Goal: Task Accomplishment & Management: Manage account settings

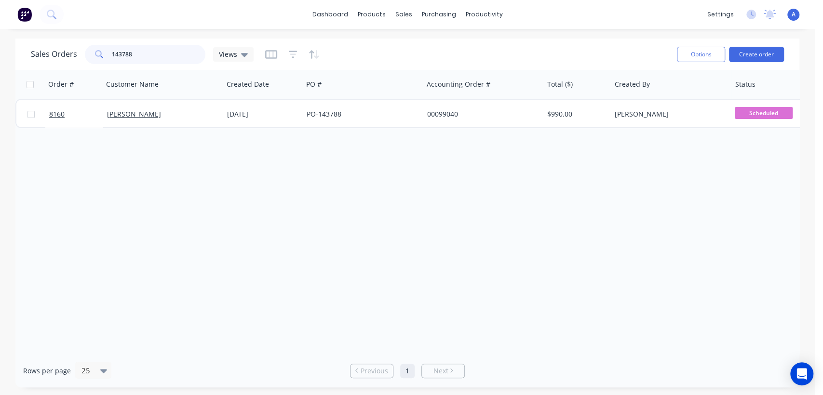
drag, startPoint x: 152, startPoint y: 55, endPoint x: 67, endPoint y: 68, distance: 86.3
click at [79, 63] on div "[DEMOGRAPHIC_DATA] Orders 143788 Views" at bounding box center [142, 54] width 223 height 19
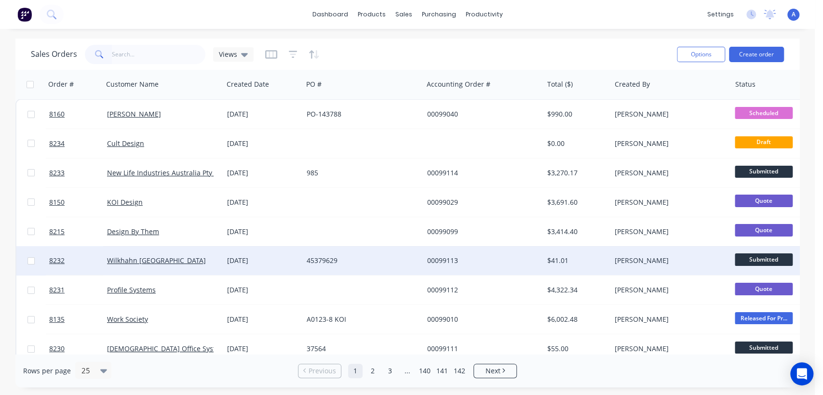
click at [296, 258] on div "[DATE]" at bounding box center [263, 261] width 72 height 10
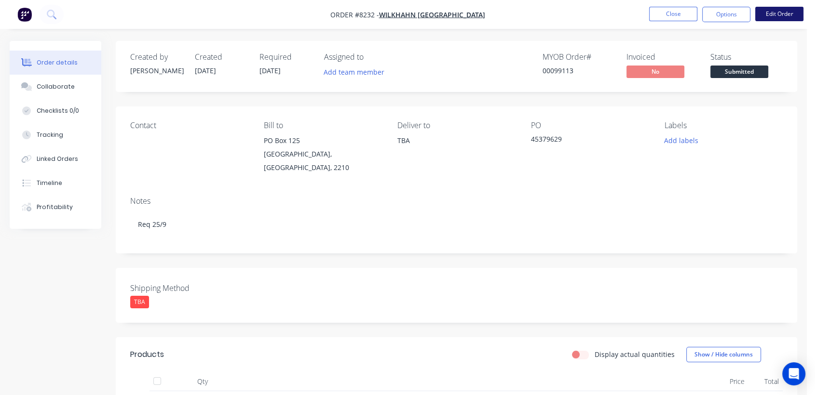
click at [778, 11] on button "Edit Order" at bounding box center [779, 14] width 48 height 14
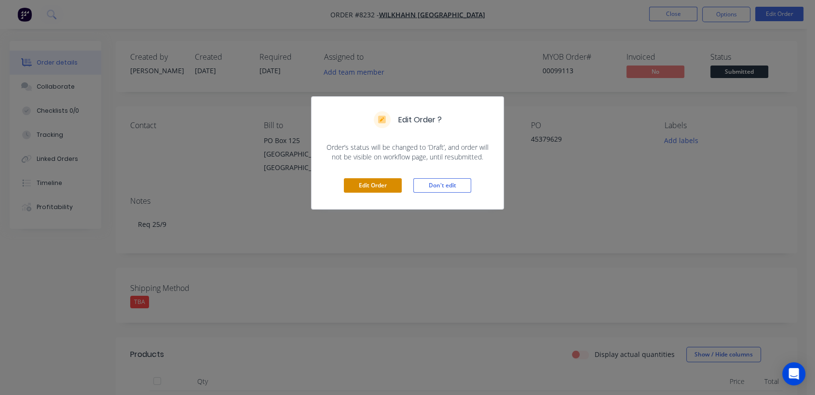
click at [376, 183] on button "Edit Order" at bounding box center [373, 185] width 58 height 14
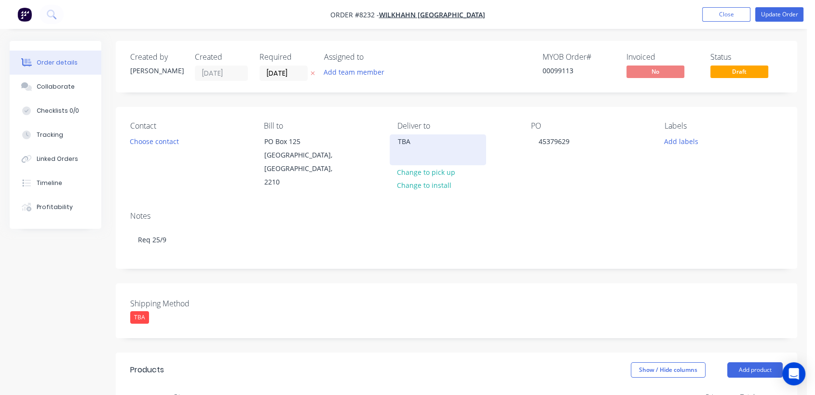
click at [411, 144] on div "TBA" at bounding box center [438, 142] width 80 height 14
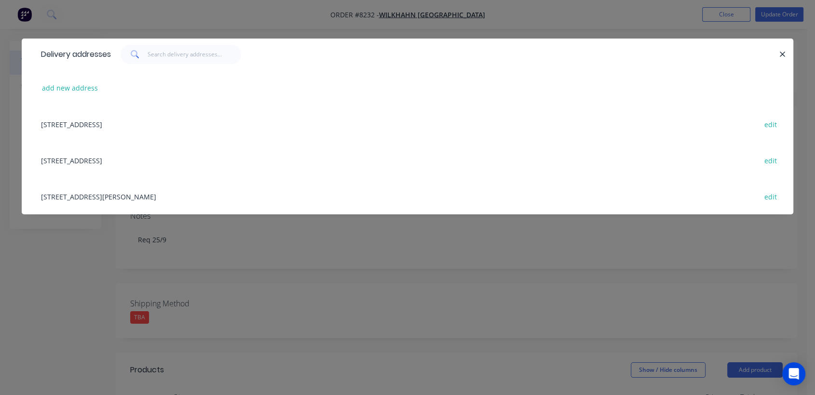
click at [474, 234] on div "Delivery addresses add new address [GEOGRAPHIC_DATA] edit [STREET_ADDRESS][PERS…" at bounding box center [407, 197] width 815 height 395
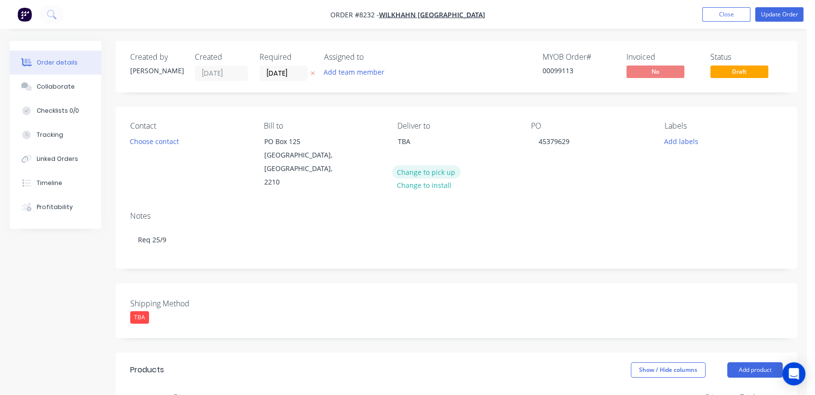
click at [436, 169] on button "Change to pick up" at bounding box center [426, 171] width 68 height 13
click at [136, 312] on div "TBA" at bounding box center [139, 318] width 19 height 13
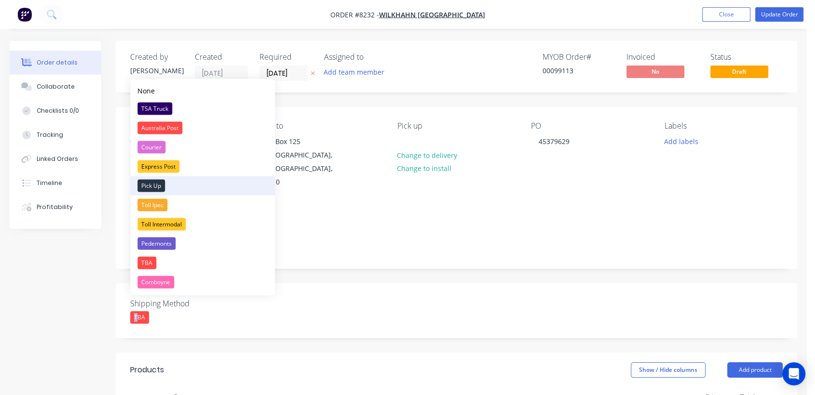
click at [154, 188] on div "Pick Up" at bounding box center [150, 186] width 27 height 13
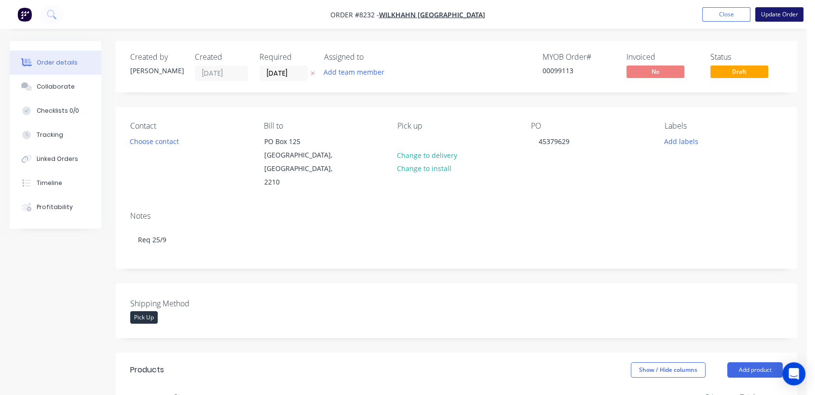
click at [784, 12] on button "Update Order" at bounding box center [779, 14] width 48 height 14
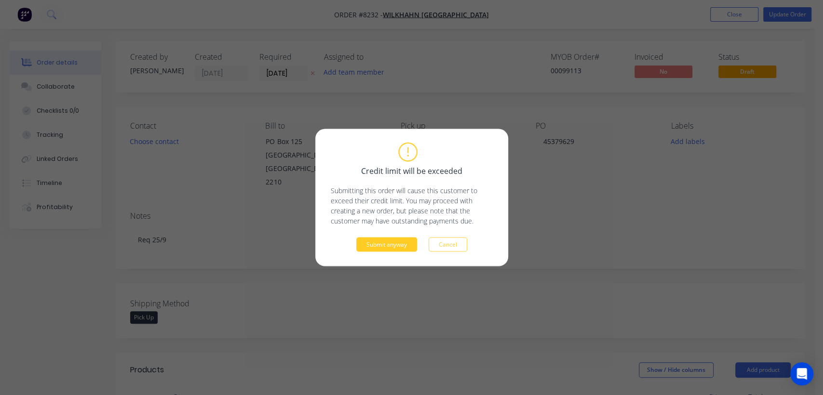
click at [377, 241] on button "Submit anyway" at bounding box center [386, 245] width 61 height 14
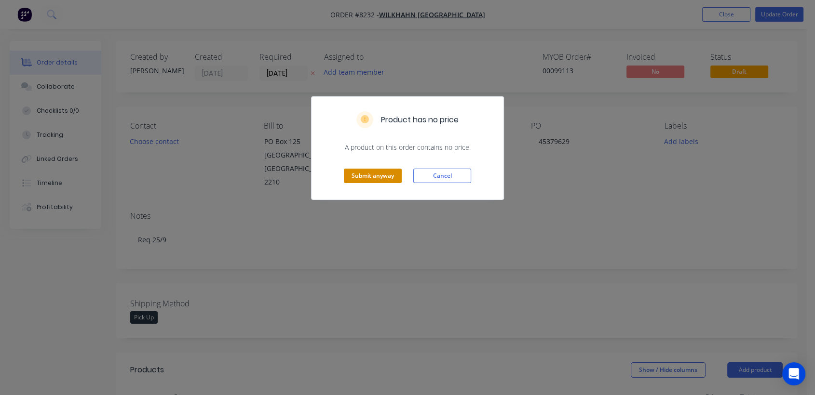
click at [384, 169] on button "Submit anyway" at bounding box center [373, 176] width 58 height 14
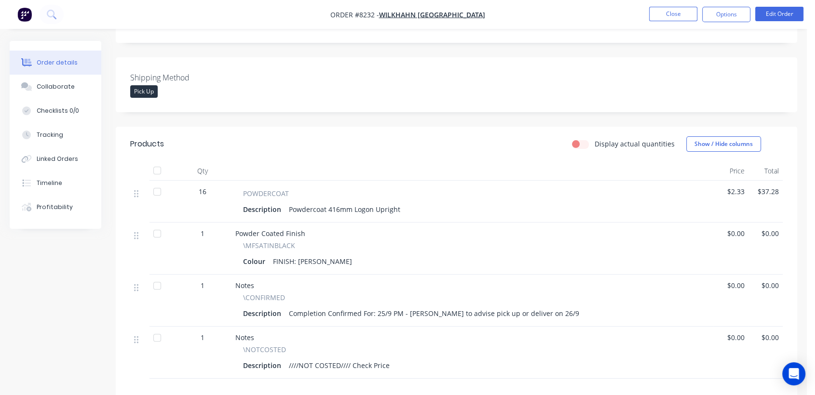
scroll to position [282, 0]
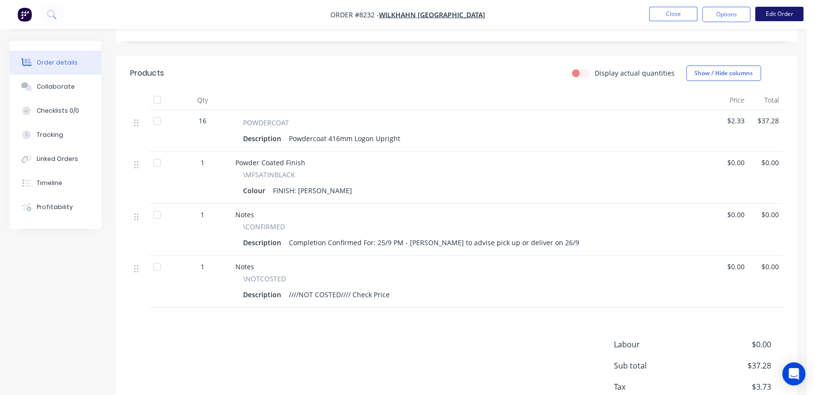
click at [779, 13] on button "Edit Order" at bounding box center [779, 14] width 48 height 14
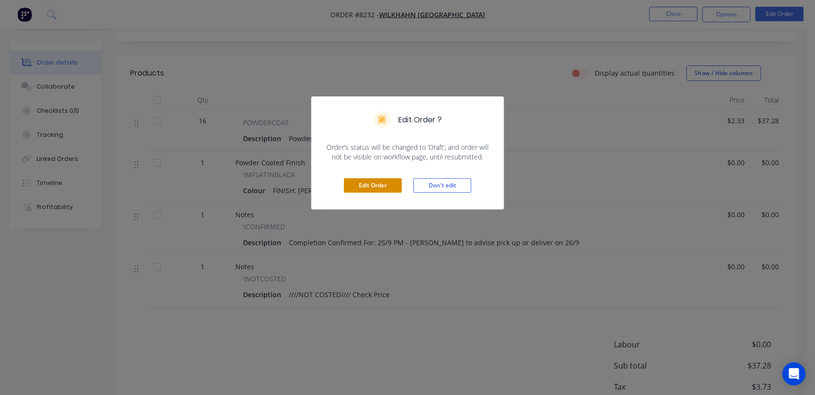
click at [379, 185] on button "Edit Order" at bounding box center [373, 185] width 58 height 14
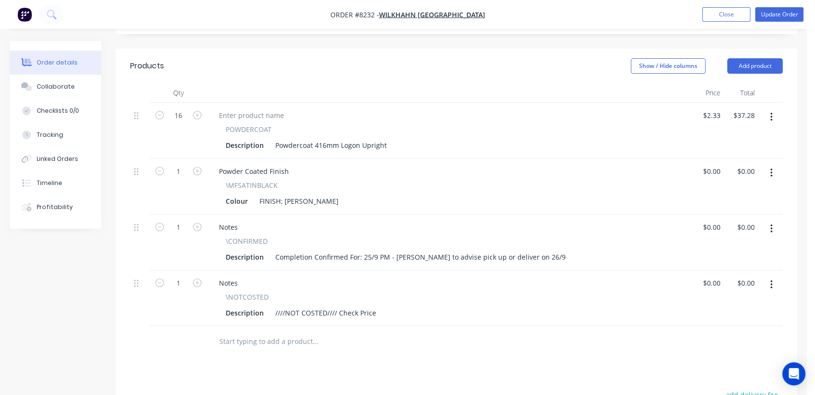
scroll to position [321, 0]
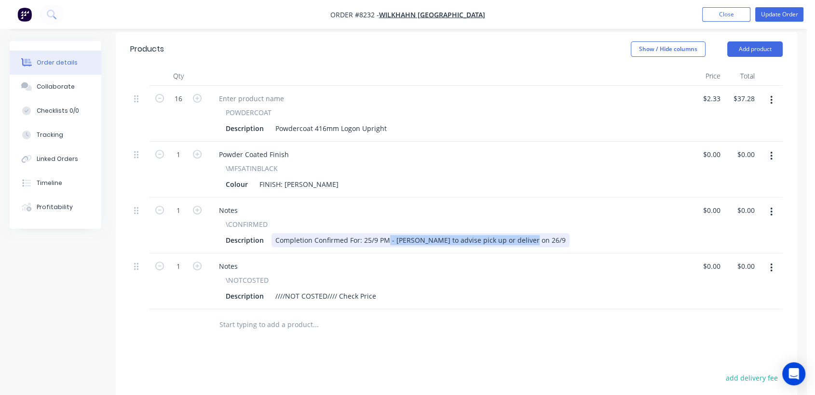
drag, startPoint x: 524, startPoint y: 225, endPoint x: 386, endPoint y: 219, distance: 138.0
click at [386, 233] on div "Completion Confirmed For: 25/9 PM - [PERSON_NAME] to advise pick up or deliver …" at bounding box center [421, 240] width 298 height 14
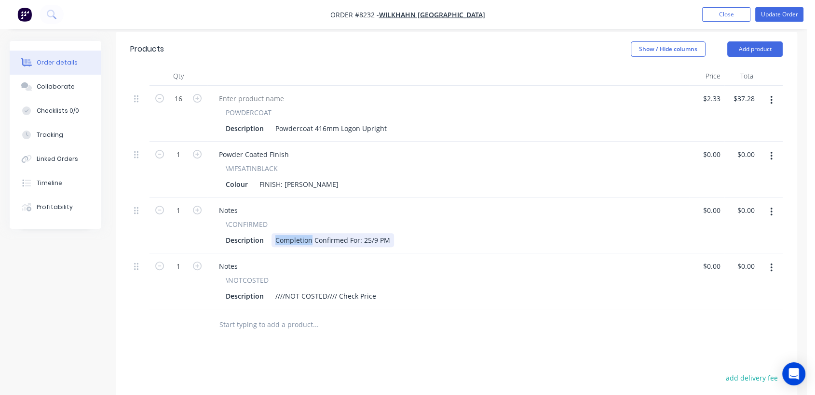
drag, startPoint x: 311, startPoint y: 226, endPoint x: 263, endPoint y: 234, distance: 48.9
click at [263, 234] on div "Notes \CONFIRMED Description Completion Confirmed For: 25/9 PM" at bounding box center [448, 226] width 482 height 56
type input "$0.00"
click at [43, 78] on button "Collaborate" at bounding box center [56, 87] width 92 height 24
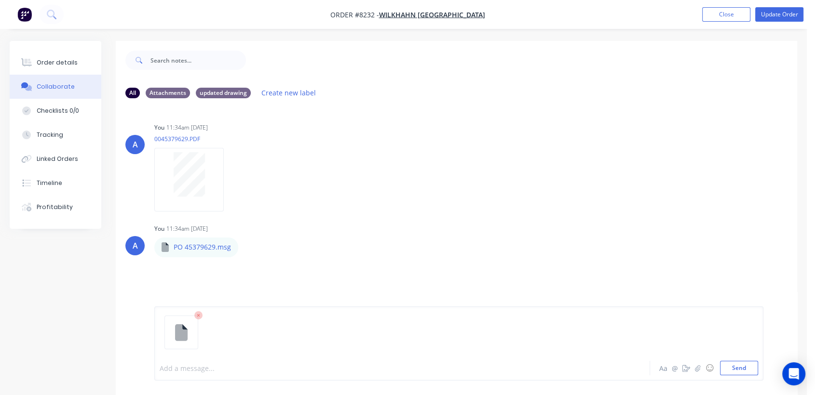
click at [173, 366] on div at bounding box center [384, 369] width 448 height 10
click at [742, 364] on button "Send" at bounding box center [739, 368] width 38 height 14
click at [63, 64] on div "Order details" at bounding box center [57, 62] width 41 height 9
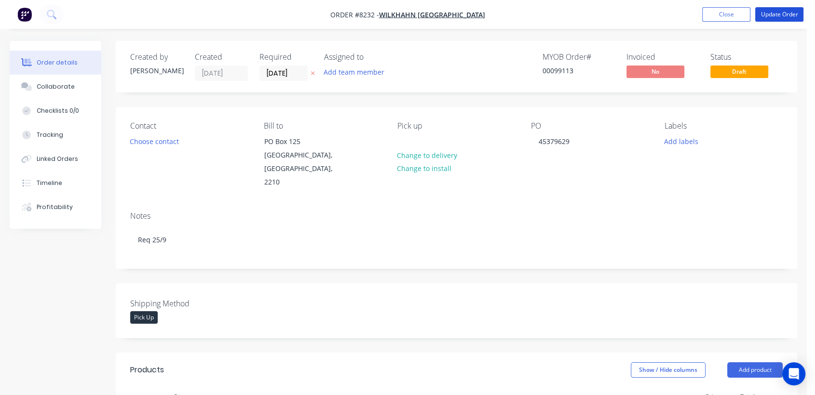
drag, startPoint x: 797, startPoint y: 11, endPoint x: 631, endPoint y: 19, distance: 166.6
click at [797, 11] on button "Update Order" at bounding box center [779, 14] width 48 height 14
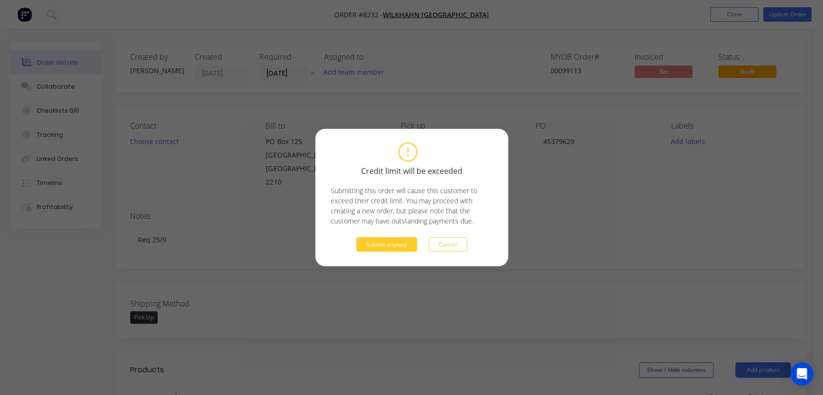
click at [375, 246] on button "Submit anyway" at bounding box center [386, 245] width 61 height 14
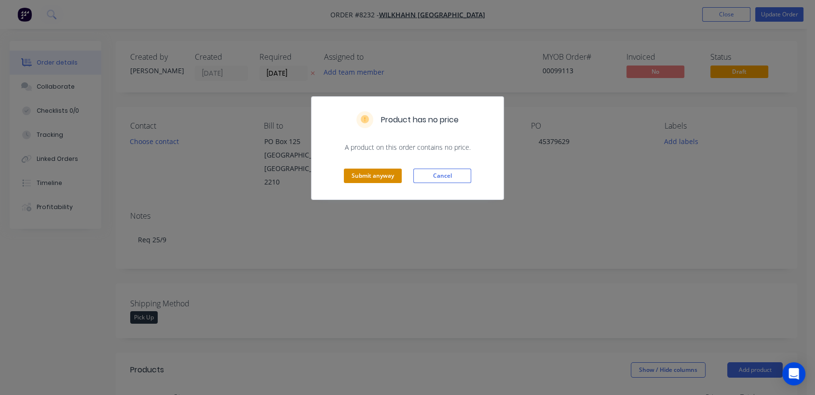
click at [381, 173] on button "Submit anyway" at bounding box center [373, 176] width 58 height 14
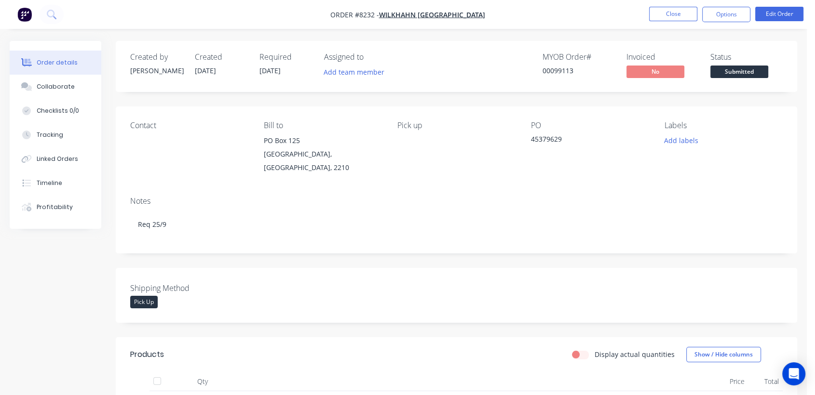
click at [669, 2] on nav "Order #8232 - Wilkhahn Asia Pacific Close Options Edit Order" at bounding box center [407, 14] width 815 height 29
click at [676, 16] on button "Close" at bounding box center [673, 14] width 48 height 14
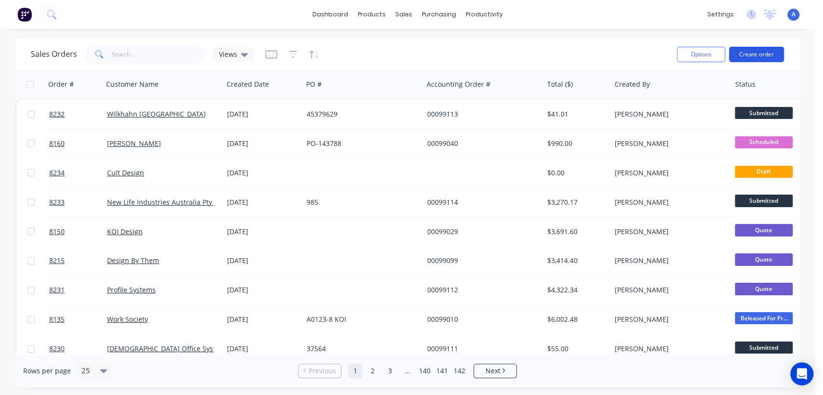
click at [760, 53] on button "Create order" at bounding box center [756, 54] width 55 height 15
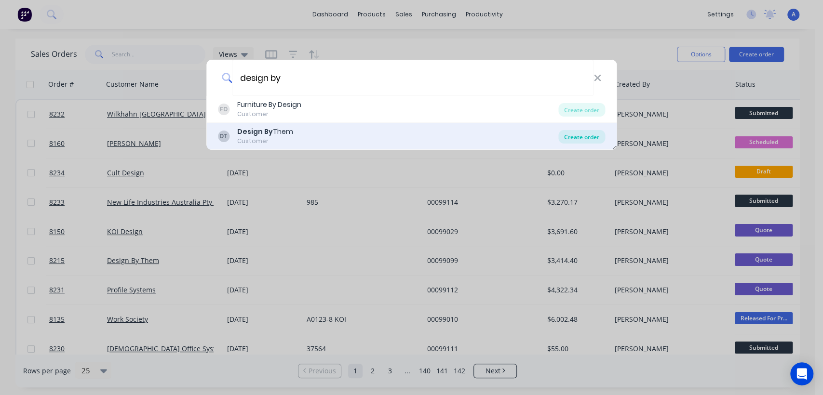
type input "design by"
click at [584, 135] on div "Create order" at bounding box center [581, 137] width 47 height 14
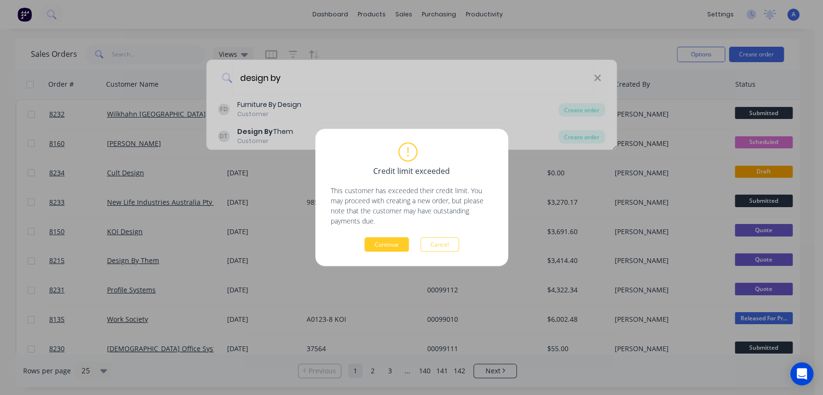
click at [390, 248] on button "Continue" at bounding box center [387, 245] width 44 height 14
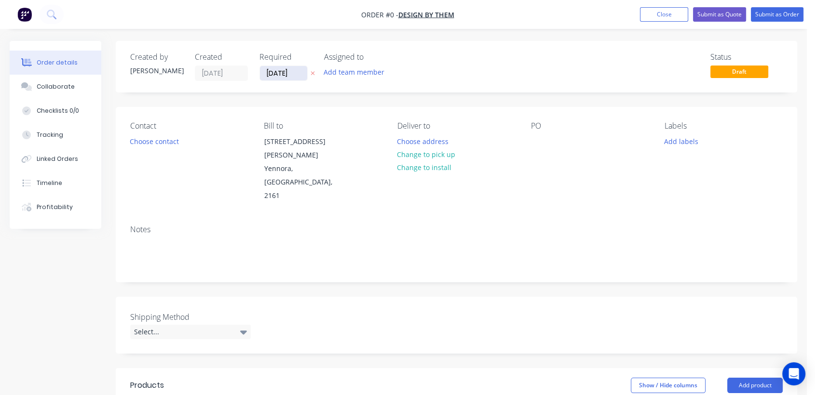
click at [301, 75] on input "[DATE]" at bounding box center [283, 73] width 47 height 14
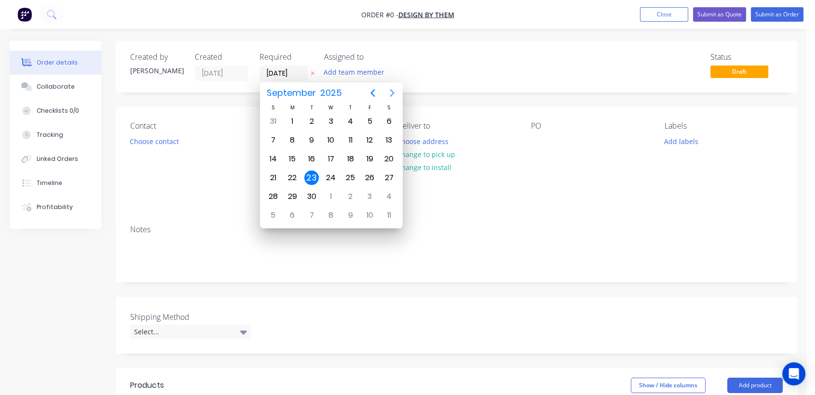
click at [389, 93] on icon "Next page" at bounding box center [392, 93] width 12 height 12
click at [331, 191] on div "31" at bounding box center [331, 197] width 14 height 14
type input "[DATE]"
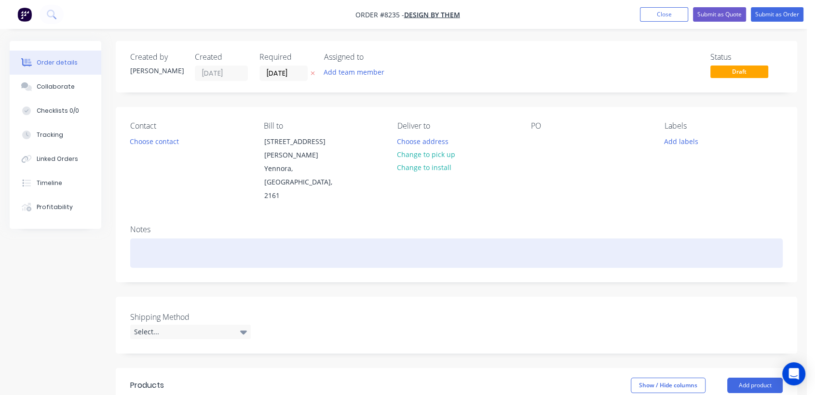
click at [152, 239] on div at bounding box center [456, 253] width 652 height 29
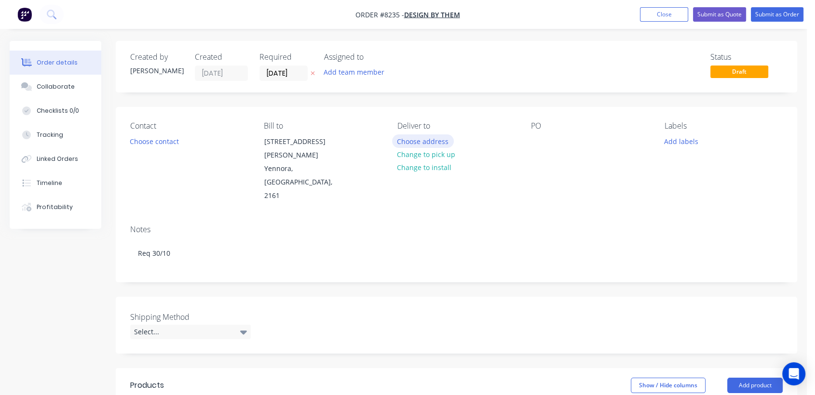
click at [413, 138] on button "Choose address" at bounding box center [423, 141] width 62 height 13
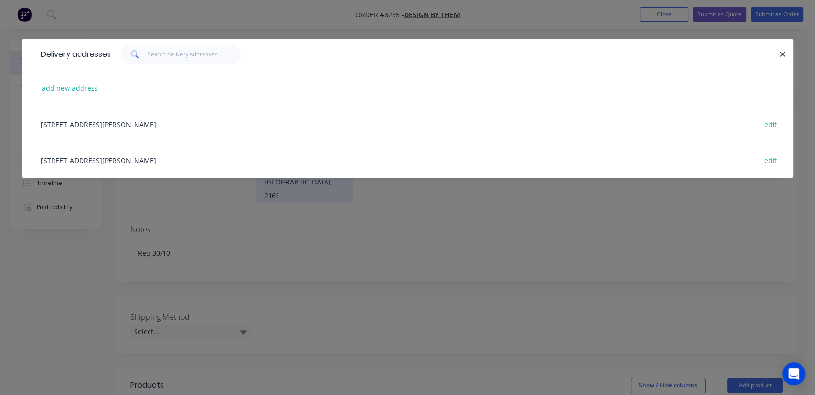
drag, startPoint x: 69, startPoint y: 155, endPoint x: 269, endPoint y: 160, distance: 199.7
click at [69, 155] on div "[STREET_ADDRESS][PERSON_NAME] edit" at bounding box center [407, 160] width 743 height 36
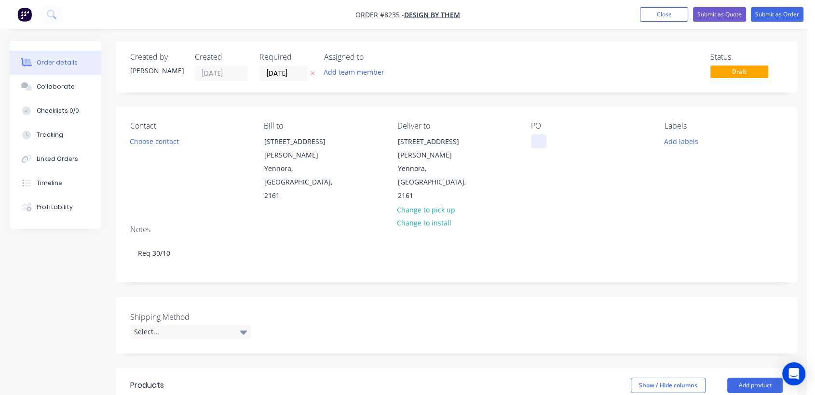
click at [543, 140] on div at bounding box center [538, 142] width 15 height 14
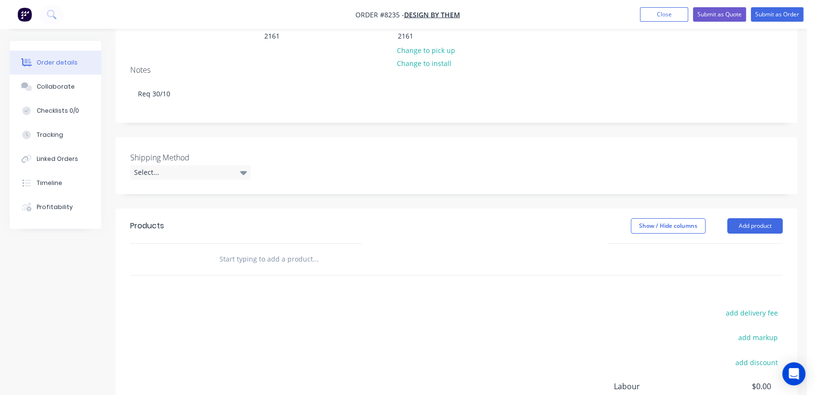
scroll to position [161, 0]
click at [166, 164] on div "Select..." at bounding box center [190, 171] width 121 height 14
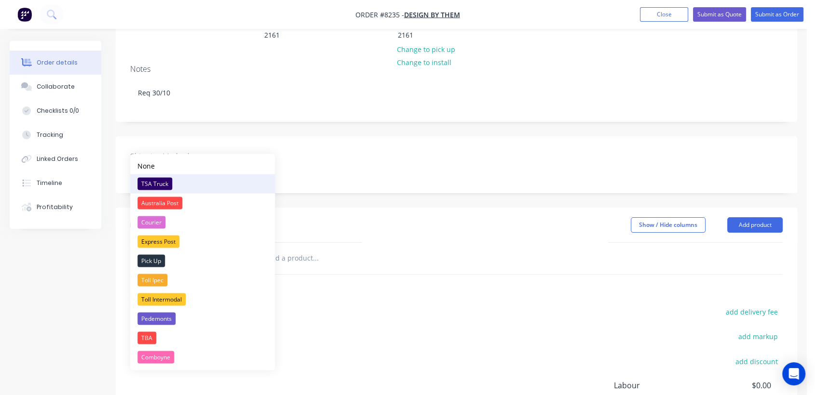
click at [170, 181] on div "TSA Truck" at bounding box center [154, 183] width 35 height 13
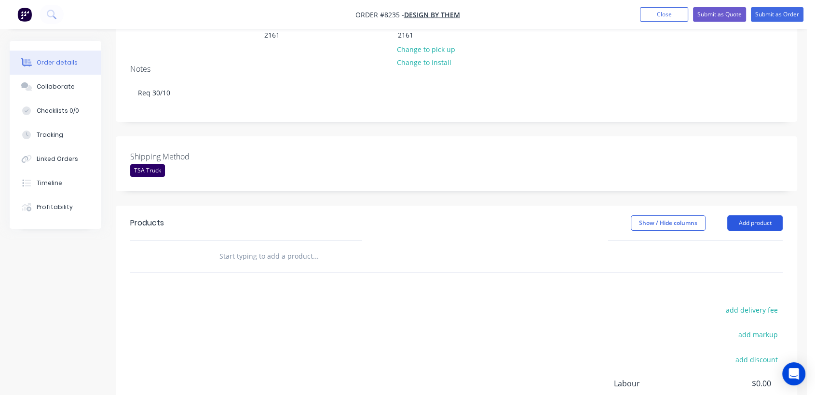
click at [767, 216] on button "Add product" at bounding box center [754, 223] width 55 height 15
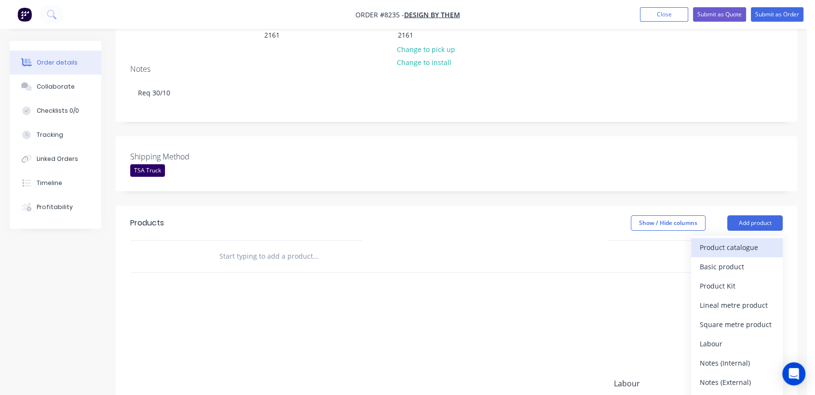
click at [725, 241] on div "Product catalogue" at bounding box center [737, 248] width 74 height 14
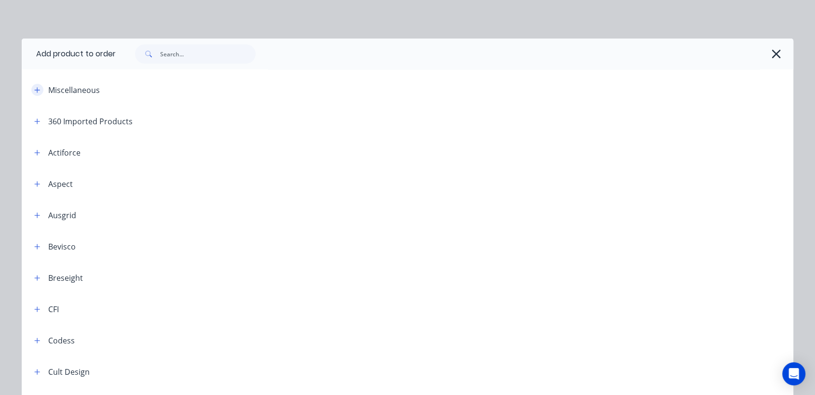
click at [31, 86] on button "button" at bounding box center [37, 90] width 12 height 12
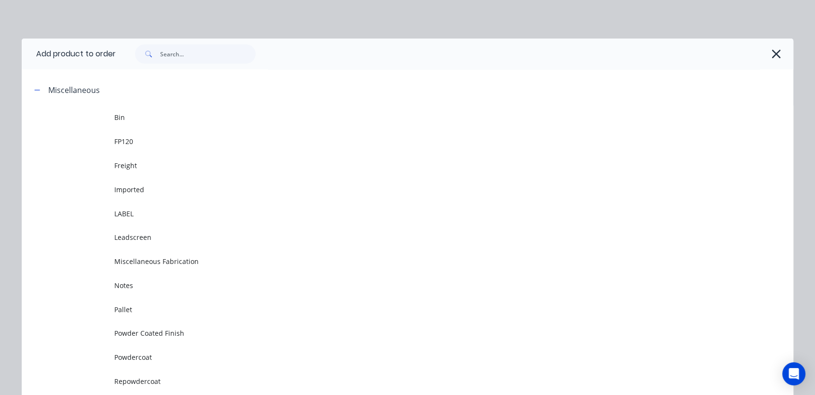
click at [158, 362] on span "Powdercoat" at bounding box center [385, 358] width 543 height 10
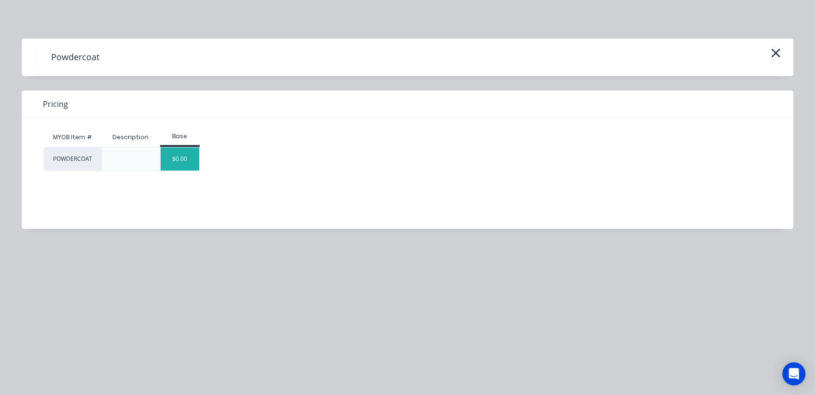
click at [185, 155] on div "$0.00" at bounding box center [180, 159] width 39 height 23
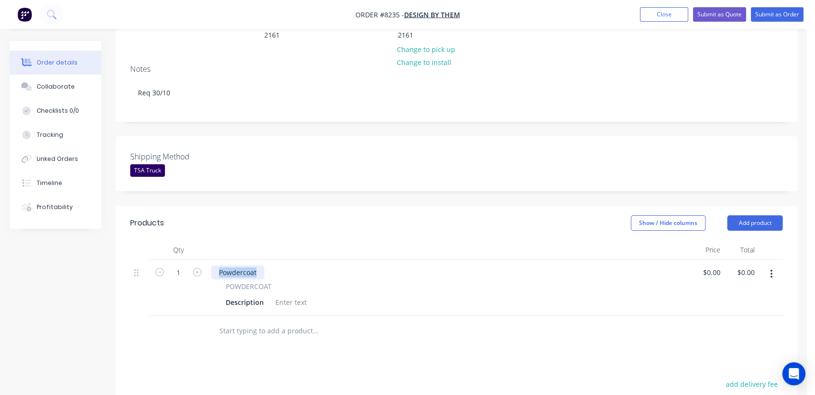
drag, startPoint x: 257, startPoint y: 244, endPoint x: 211, endPoint y: 245, distance: 46.3
click at [211, 266] on div "Powdercoat" at bounding box center [237, 273] width 53 height 14
click at [296, 296] on div at bounding box center [291, 303] width 39 height 14
click at [288, 296] on div at bounding box center [291, 303] width 39 height 14
paste div
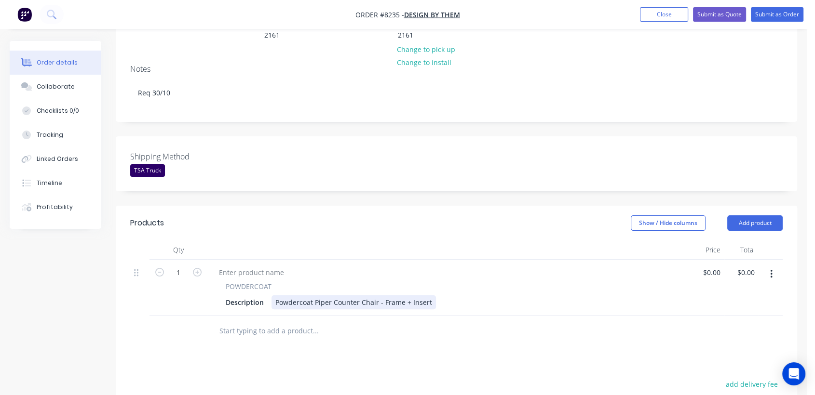
click at [408, 296] on div "Powdercoat Piper Counter Chair - Frame + Insert" at bounding box center [354, 303] width 164 height 14
type input "$73.625"
type input "73.63"
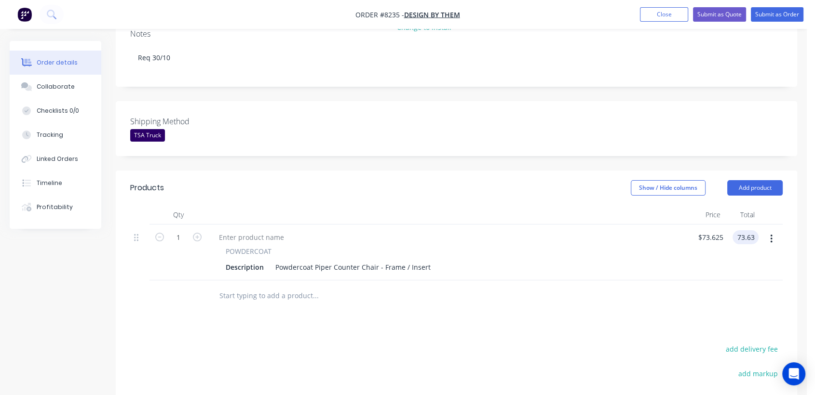
scroll to position [214, 0]
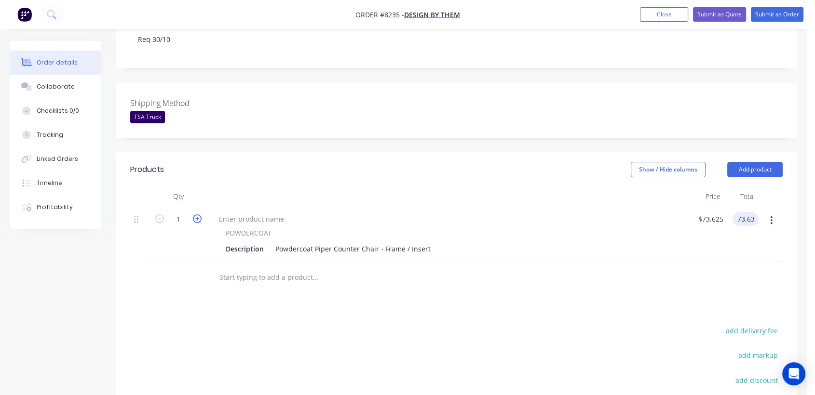
type input "$73.63"
click at [196, 215] on icon "button" at bounding box center [197, 219] width 9 height 9
type input "2"
type input "$147.26"
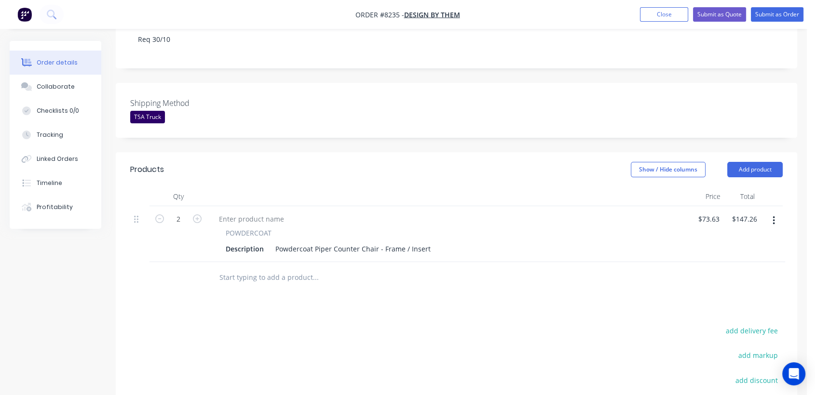
click at [244, 268] on input "text" at bounding box center [315, 277] width 193 height 19
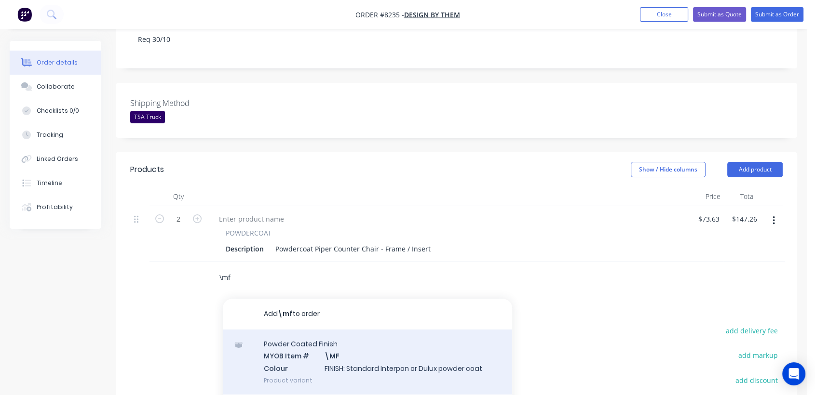
type input "\mf"
click at [344, 337] on div "Powder Coated Finish MYOB Item # \MF Colour FINISH: Standard Interpon or Dulux …" at bounding box center [367, 362] width 289 height 65
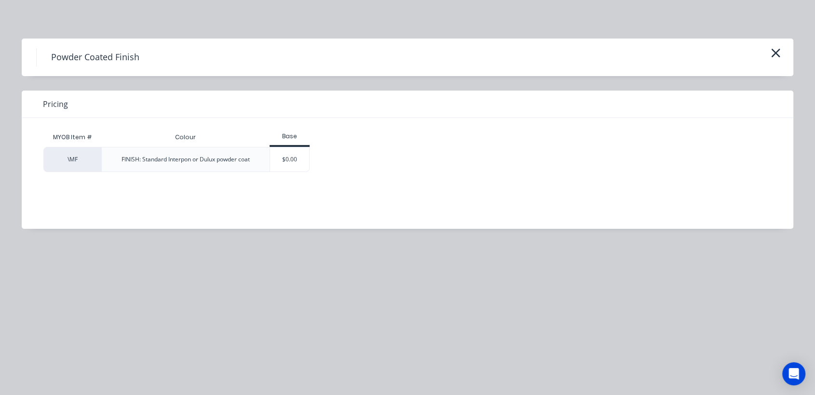
click at [275, 156] on div "$0.00" at bounding box center [289, 160] width 39 height 24
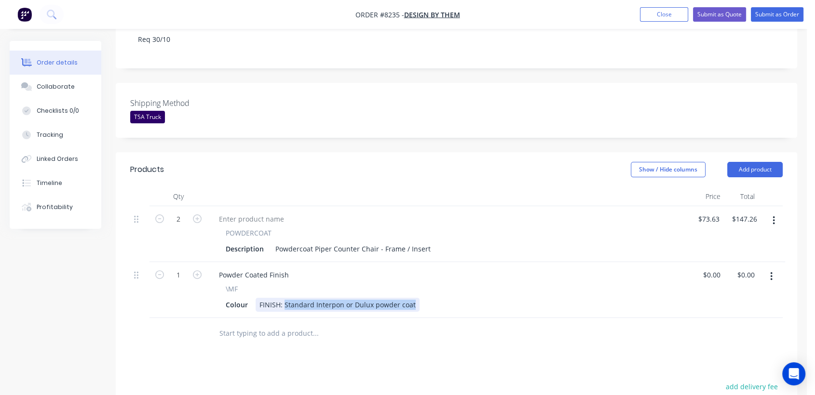
drag, startPoint x: 285, startPoint y: 275, endPoint x: 420, endPoint y: 286, distance: 136.0
click at [420, 286] on div "Powder Coated Finish \MF Colour FINISH: Standard Interpon or Dulux powder coat" at bounding box center [448, 290] width 482 height 56
type input "$0.00"
click at [301, 324] on input "text" at bounding box center [315, 333] width 193 height 19
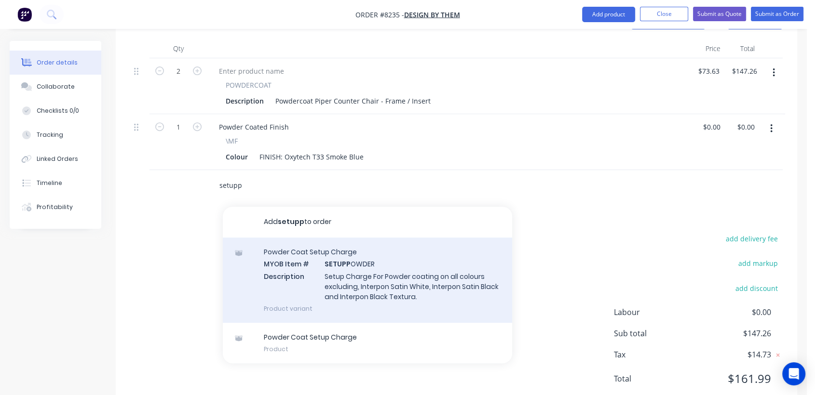
scroll to position [366, 0]
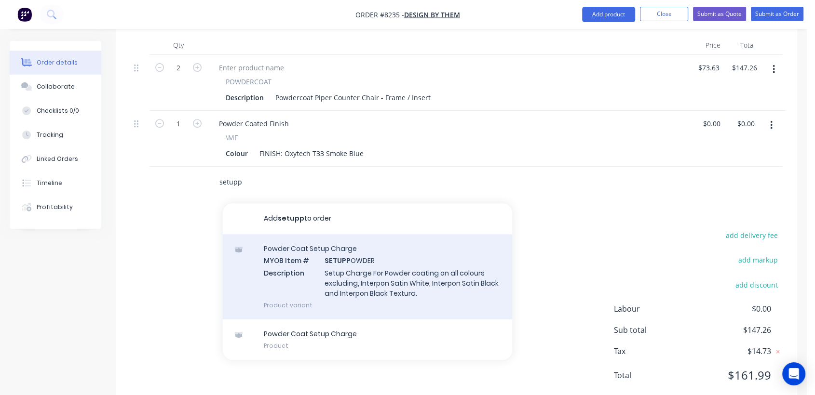
type input "setupp"
click at [362, 239] on div "Powder Coat Setup Charge MYOB Item # SETUPP OWDER Description Setup Charge For …" at bounding box center [367, 276] width 289 height 85
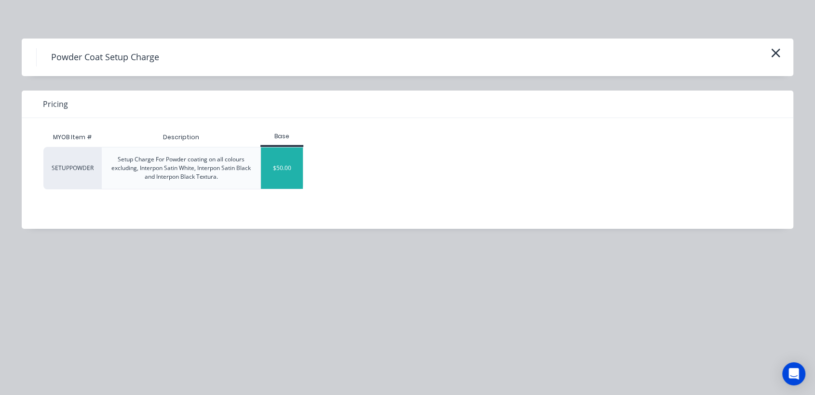
click at [275, 170] on div "$50.00" at bounding box center [282, 168] width 42 height 41
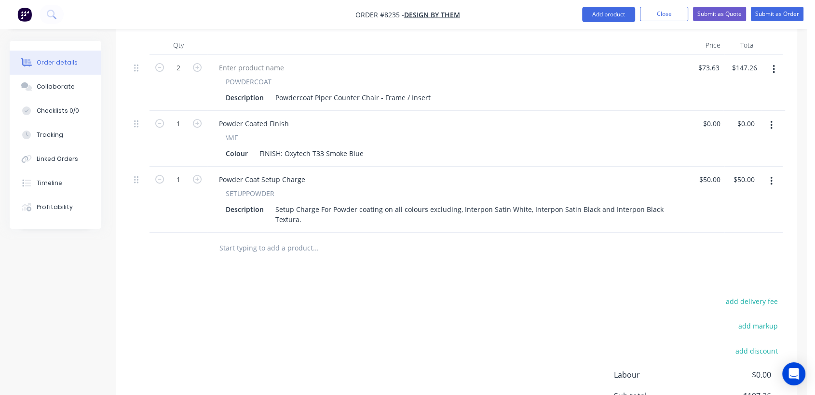
click at [272, 239] on input "text" at bounding box center [315, 248] width 193 height 19
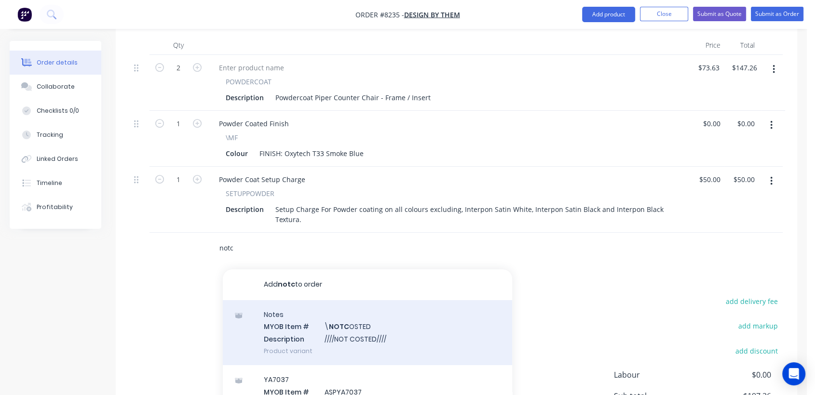
type input "notc"
click at [379, 306] on div "Notes MYOB Item # \ NOTC OSTED Description ////NOT COSTED//// Product variant" at bounding box center [367, 332] width 289 height 65
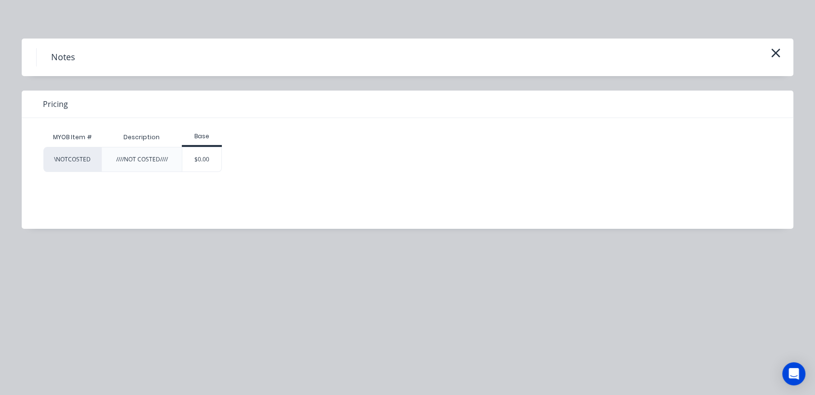
click at [203, 158] on div "$0.00" at bounding box center [201, 160] width 39 height 24
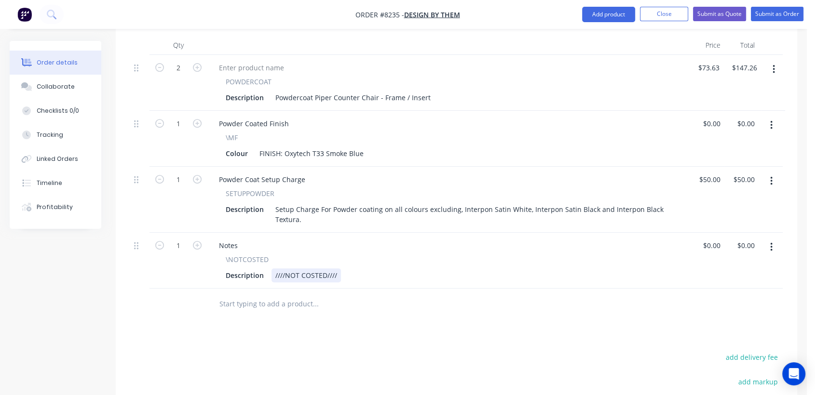
click at [337, 269] on div "////NOT COSTED////" at bounding box center [306, 276] width 69 height 14
type input "$0.00"
click at [68, 90] on div "Collaborate" at bounding box center [56, 86] width 38 height 9
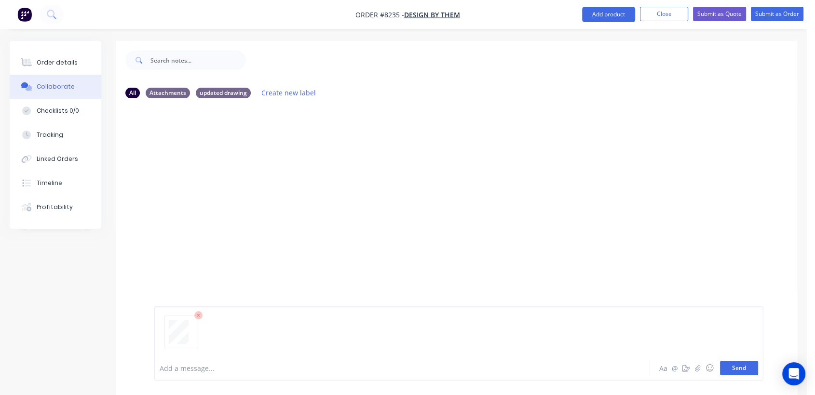
click at [737, 365] on button "Send" at bounding box center [739, 368] width 38 height 14
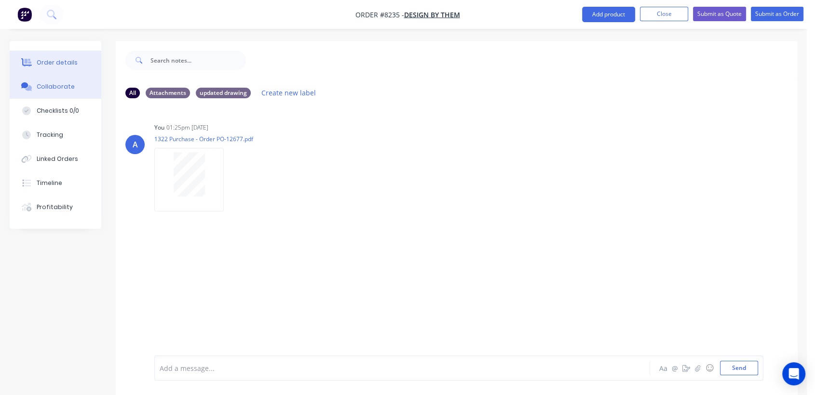
click at [53, 60] on div "Order details" at bounding box center [57, 62] width 41 height 9
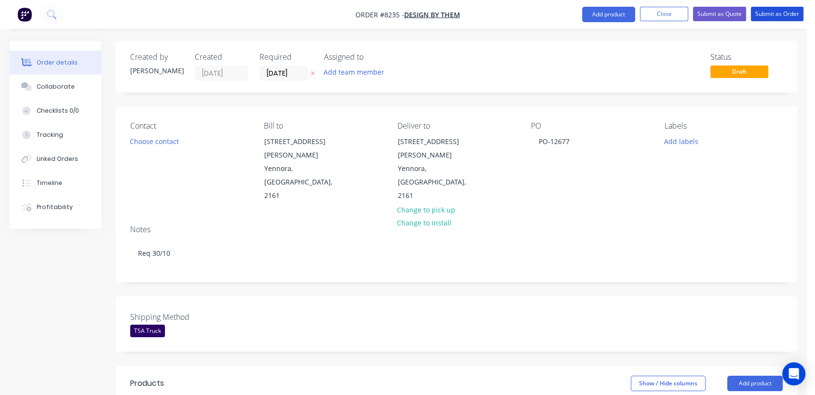
drag, startPoint x: 764, startPoint y: 13, endPoint x: 749, endPoint y: 17, distance: 15.1
click at [765, 13] on button "Submit as Order" at bounding box center [777, 14] width 53 height 14
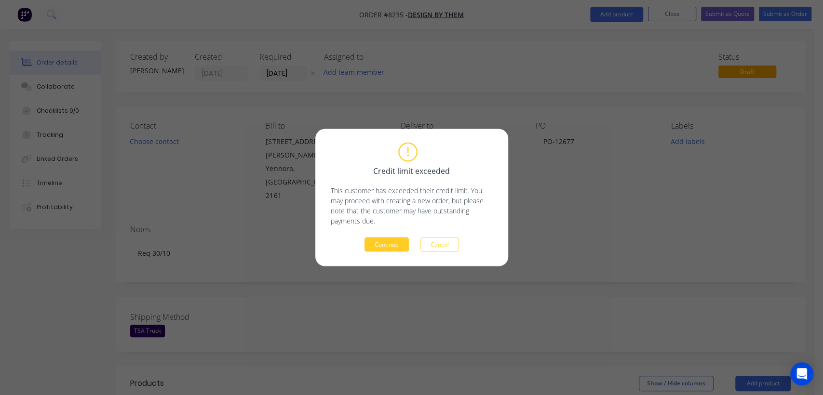
click at [391, 246] on button "Continue" at bounding box center [387, 245] width 44 height 14
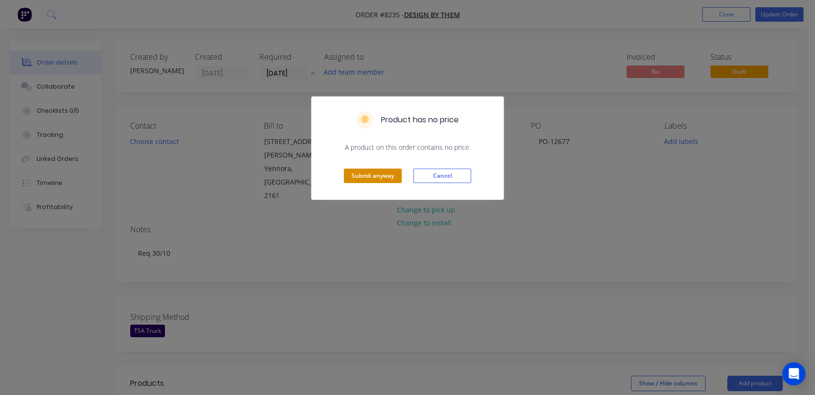
click at [391, 170] on button "Submit anyway" at bounding box center [373, 176] width 58 height 14
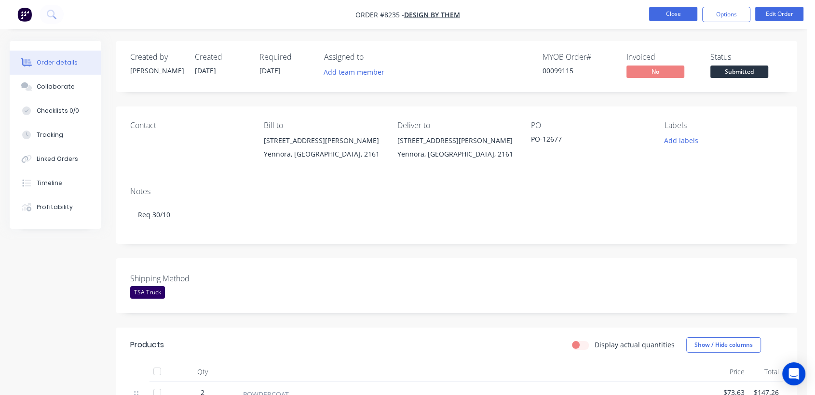
click at [674, 9] on button "Close" at bounding box center [673, 14] width 48 height 14
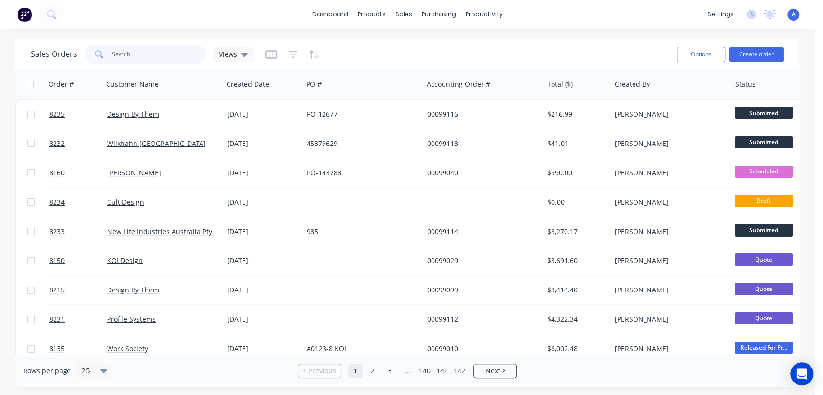
click at [135, 53] on input "text" at bounding box center [159, 54] width 94 height 19
type input "98371"
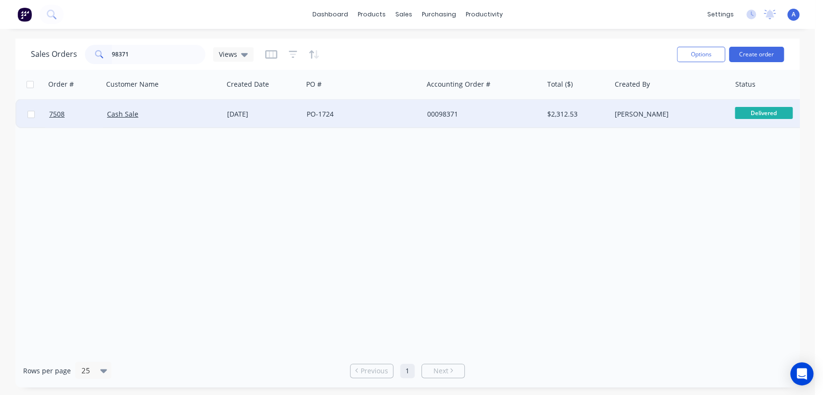
click at [334, 110] on div "PO-1724" at bounding box center [360, 114] width 107 height 10
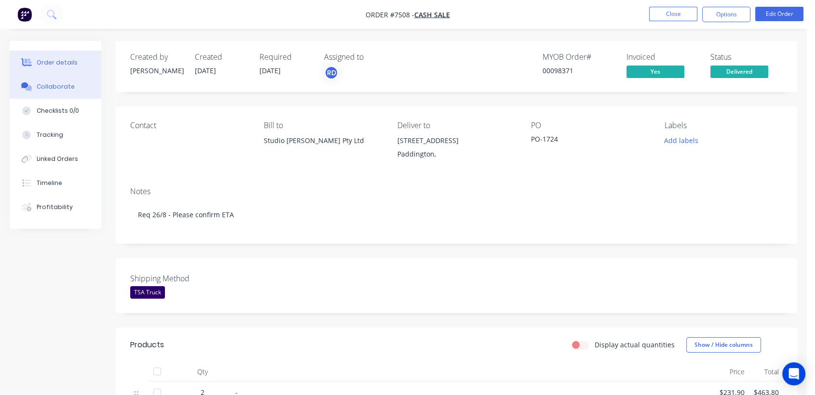
click at [75, 87] on button "Collaborate" at bounding box center [56, 87] width 92 height 24
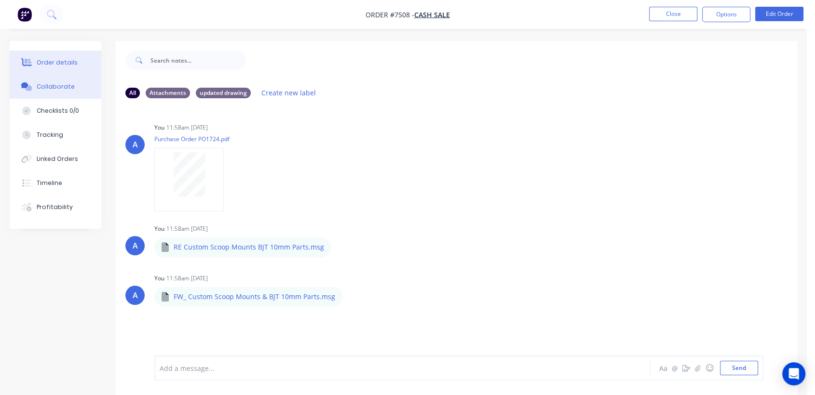
click at [54, 58] on div "Order details" at bounding box center [57, 62] width 41 height 9
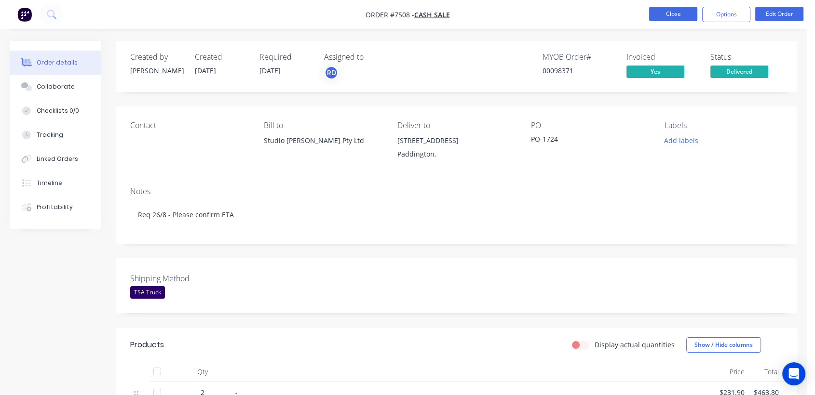
click at [684, 14] on button "Close" at bounding box center [673, 14] width 48 height 14
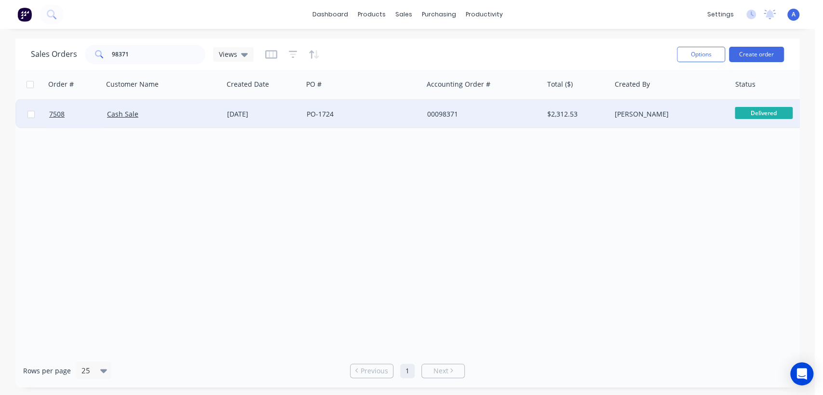
click at [390, 121] on div "PO-1724" at bounding box center [363, 114] width 120 height 29
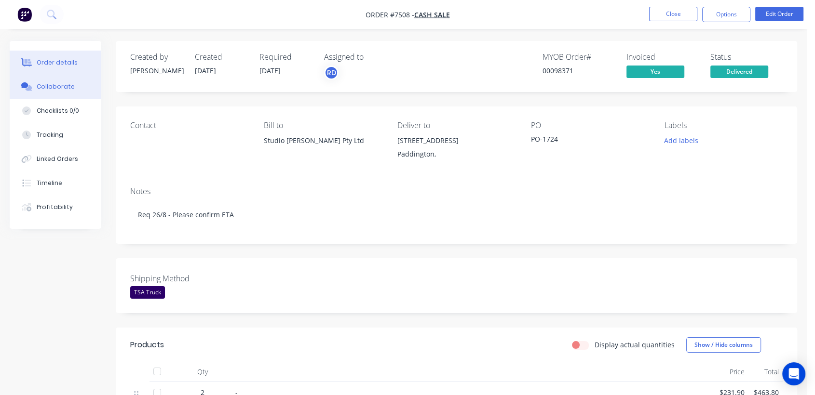
click at [65, 87] on div "Collaborate" at bounding box center [56, 86] width 38 height 9
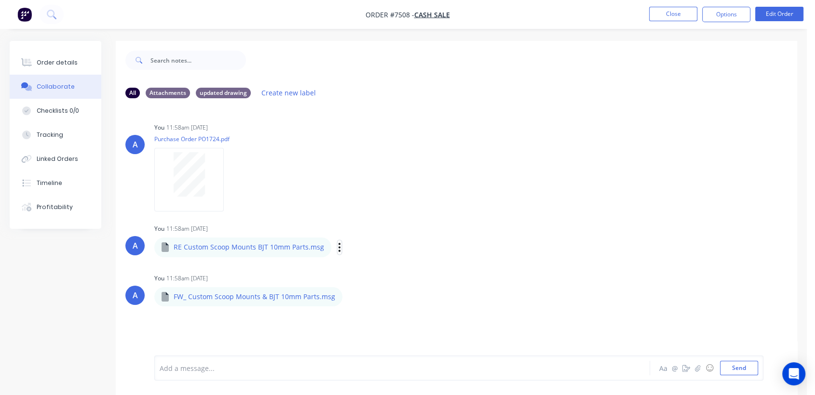
click at [338, 249] on icon "button" at bounding box center [339, 247] width 3 height 11
click at [374, 273] on button "Download" at bounding box center [403, 273] width 109 height 22
click at [683, 14] on button "Close" at bounding box center [673, 14] width 48 height 14
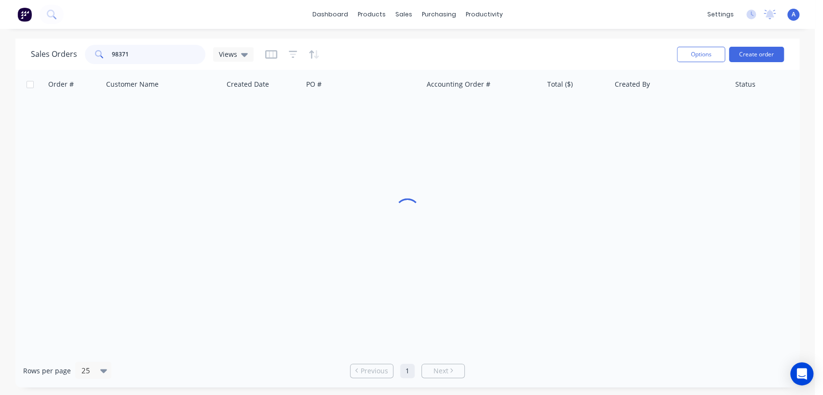
drag, startPoint x: 134, startPoint y: 55, endPoint x: 98, endPoint y: 55, distance: 35.7
click at [98, 55] on div "98371" at bounding box center [145, 54] width 121 height 19
type input "98591"
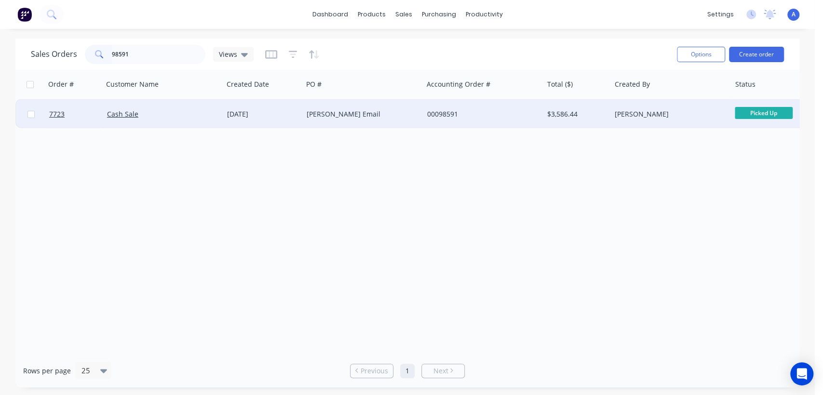
click at [379, 114] on div "[PERSON_NAME] Email" at bounding box center [360, 114] width 107 height 10
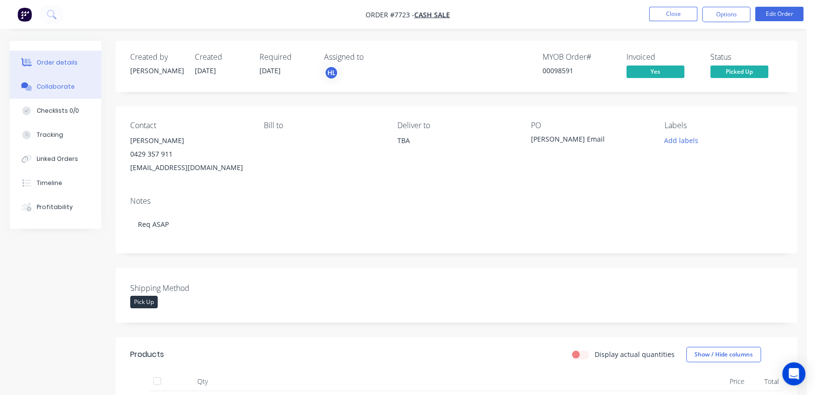
click at [66, 86] on div "Collaborate" at bounding box center [56, 86] width 38 height 9
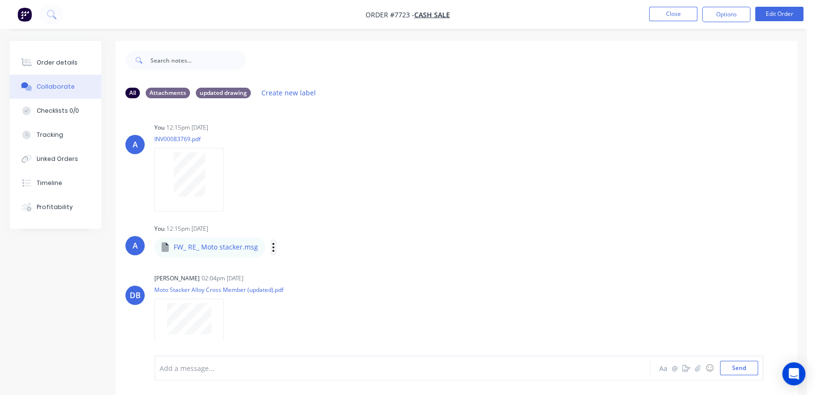
click at [272, 243] on icon "button" at bounding box center [273, 247] width 3 height 11
click at [317, 272] on button "Download" at bounding box center [337, 273] width 109 height 22
click at [659, 15] on button "Close" at bounding box center [673, 14] width 48 height 14
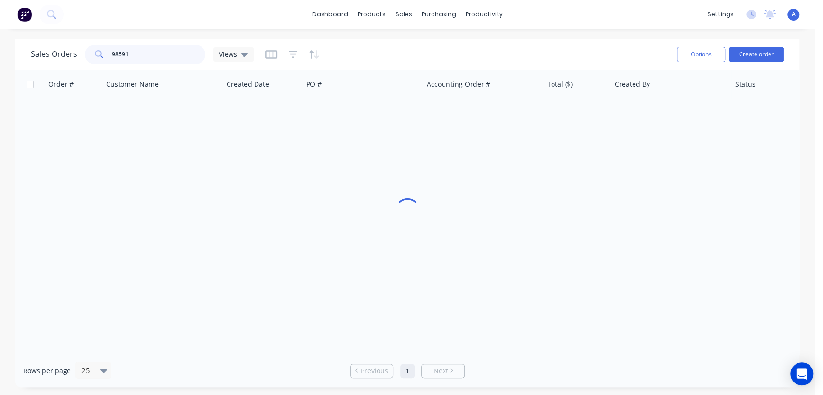
drag, startPoint x: 131, startPoint y: 51, endPoint x: 86, endPoint y: 48, distance: 45.4
click at [87, 48] on div "98591" at bounding box center [145, 54] width 121 height 19
type input "98812"
click at [289, 56] on icon "button" at bounding box center [293, 55] width 9 height 10
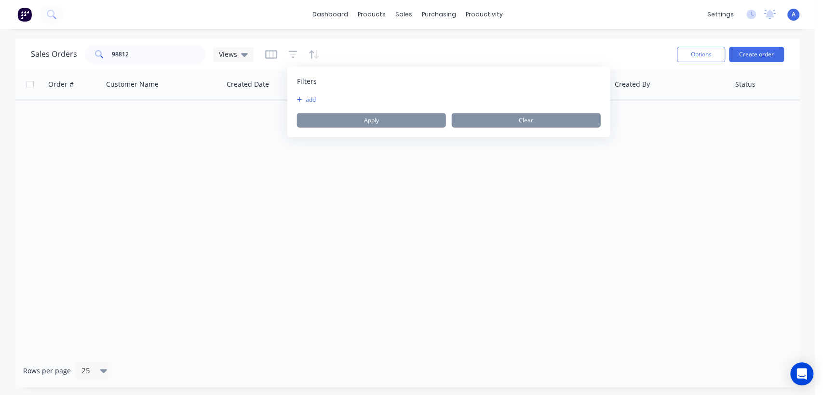
click at [300, 98] on icon "button" at bounding box center [299, 100] width 5 height 6
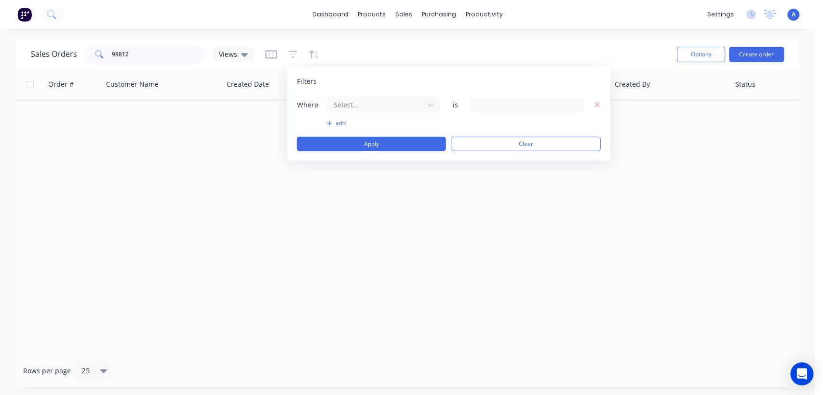
click at [355, 121] on button "add" at bounding box center [383, 124] width 113 height 8
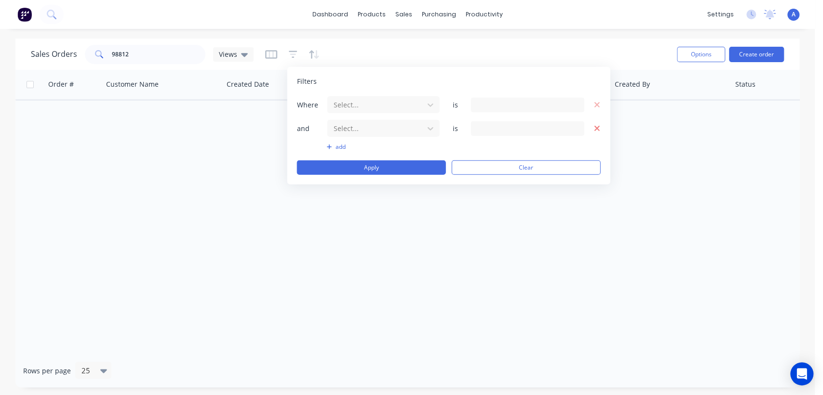
click at [597, 130] on icon "button" at bounding box center [597, 128] width 7 height 9
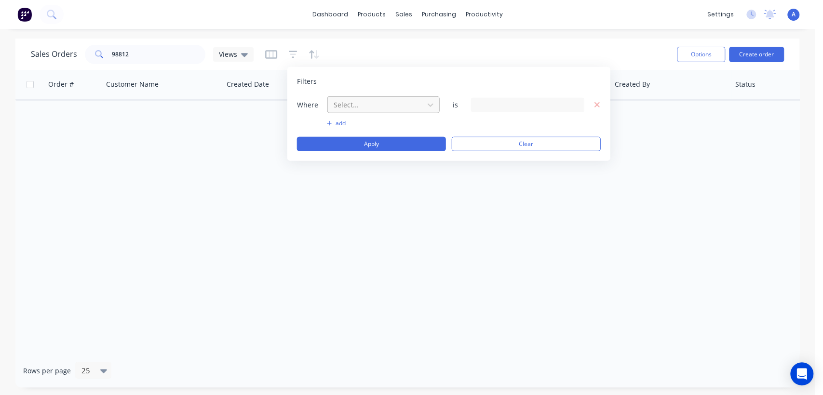
click at [356, 103] on div at bounding box center [376, 105] width 86 height 12
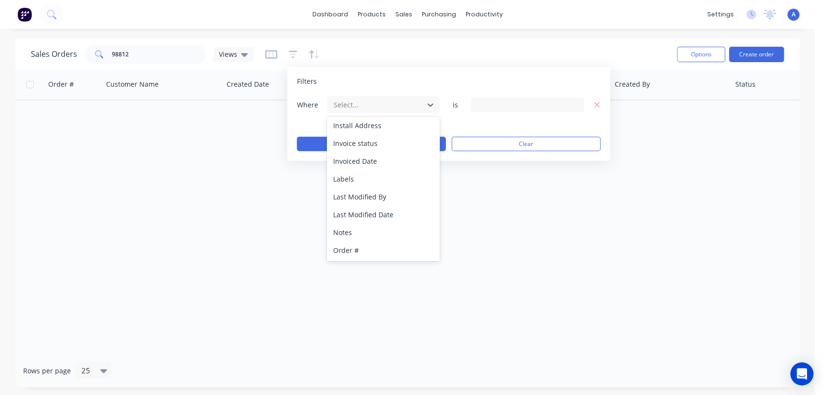
scroll to position [251, 0]
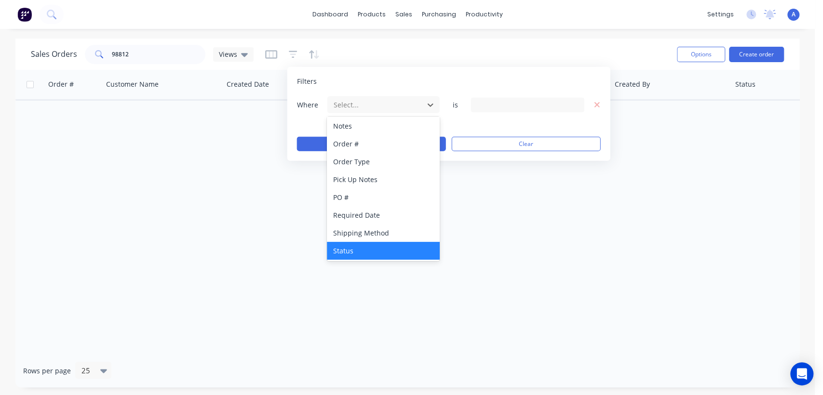
click at [378, 245] on div "Status" at bounding box center [383, 251] width 112 height 18
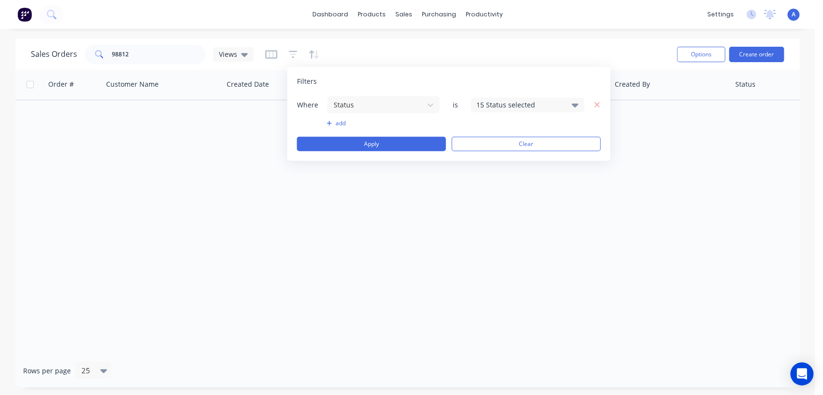
click at [498, 104] on div "15 Status selected" at bounding box center [519, 105] width 87 height 10
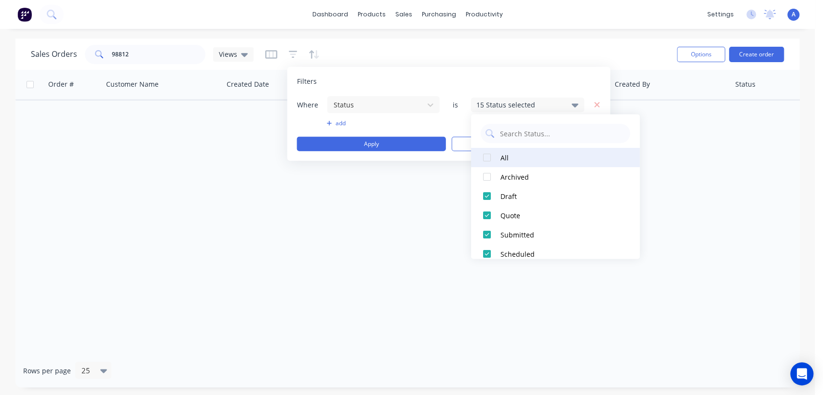
click at [490, 158] on div at bounding box center [486, 157] width 19 height 19
click at [437, 180] on div "Order # Customer Name Created Date PO # Accounting Order # Total ($) Created By…" at bounding box center [407, 212] width 784 height 285
